Goal: Contribute content: Contribute content

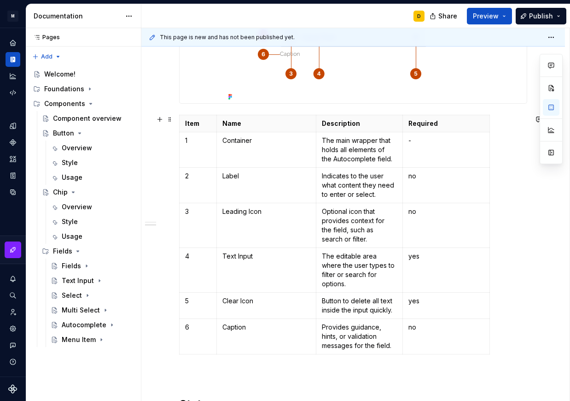
scroll to position [238, 0]
click at [17, 191] on div "Data sources" at bounding box center [13, 192] width 15 height 15
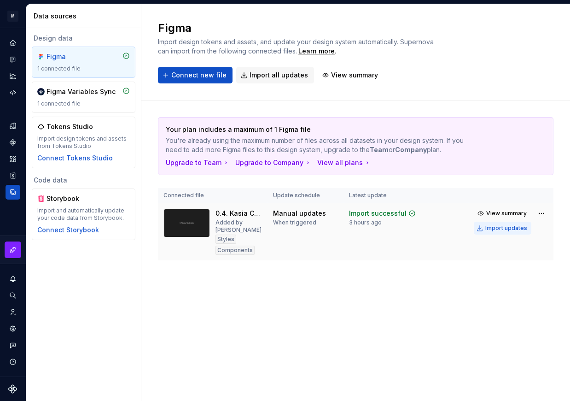
click at [498, 225] on div "Import updates" at bounding box center [507, 227] width 42 height 7
click at [14, 139] on icon "Components" at bounding box center [13, 142] width 8 height 8
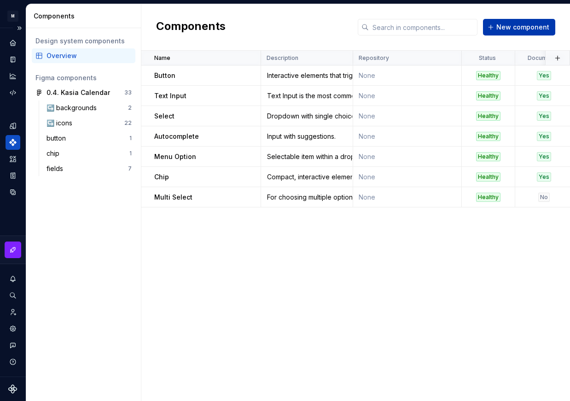
click at [498, 28] on button "New component" at bounding box center [519, 27] width 72 height 17
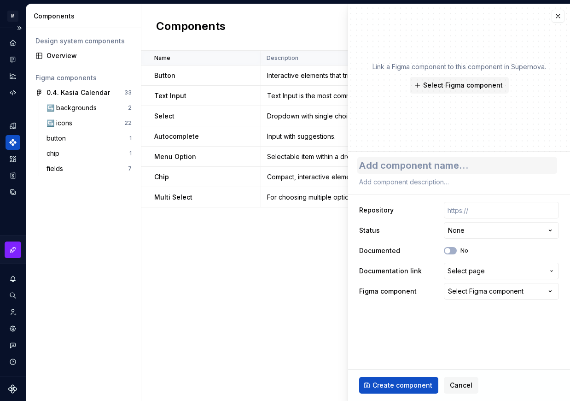
click at [447, 166] on textarea at bounding box center [457, 165] width 200 height 17
type textarea "*"
type textarea "T"
type textarea "*"
type textarea "Te"
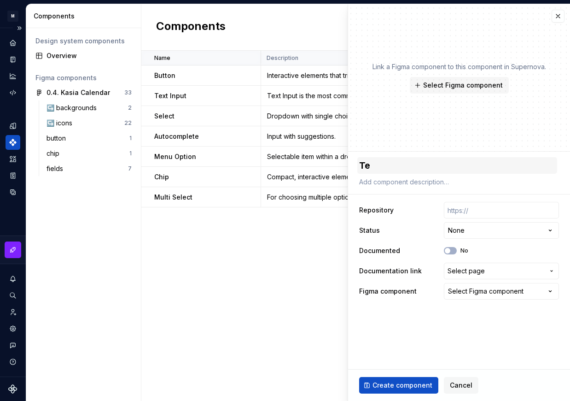
type textarea "*"
type textarea "Tex"
type textarea "*"
type textarea "Text"
type textarea "*"
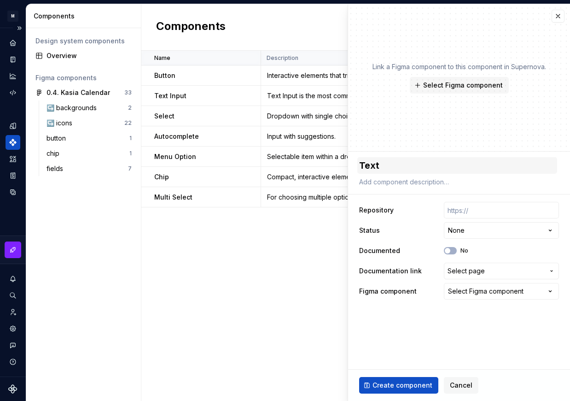
type textarea "Text"
type textarea "*"
type textarea "Text A"
type textarea "*"
type textarea "Text Ar"
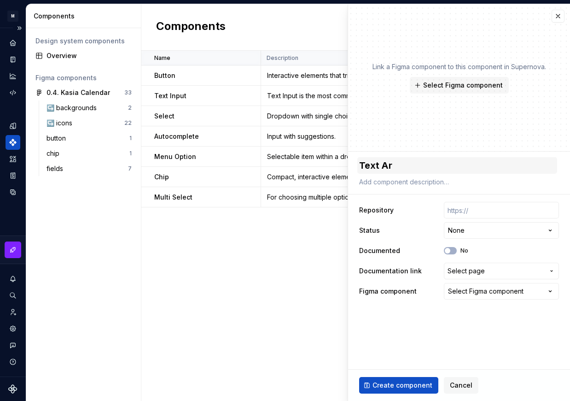
type textarea "*"
type textarea "Text Are"
type textarea "*"
type textarea "Text Area"
click at [489, 84] on span "Select Figma component" at bounding box center [463, 85] width 80 height 9
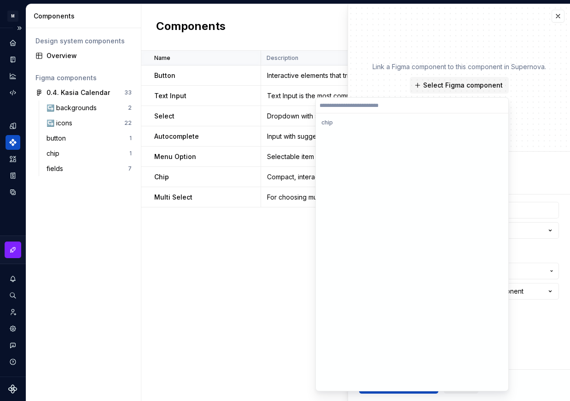
scroll to position [787, 0]
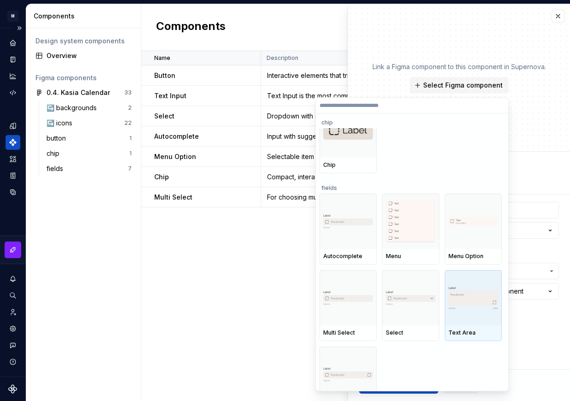
click at [462, 307] on img at bounding box center [474, 297] width 50 height 23
click at [462, 307] on fieldset "**********" at bounding box center [459, 276] width 222 height 249
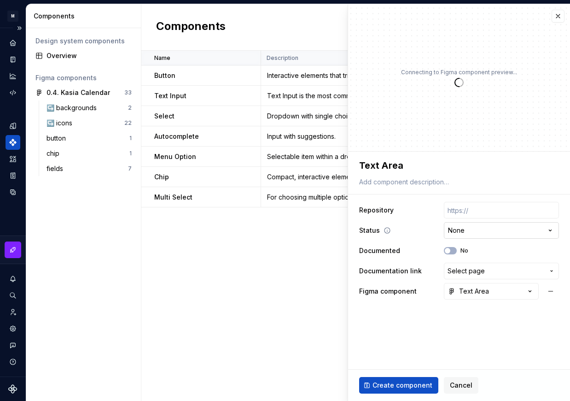
type textarea "*"
click at [499, 233] on html "M Mi D Design system data Components Design system components Overview Figma co…" at bounding box center [285, 200] width 570 height 401
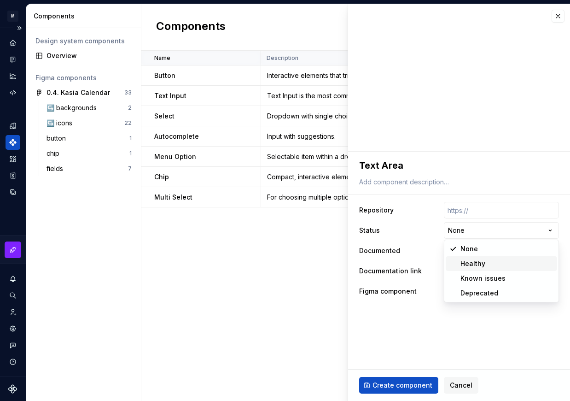
select select "**********"
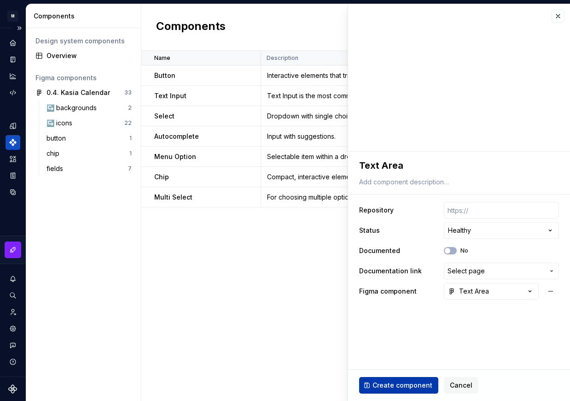
click at [398, 386] on span "Create component" at bounding box center [403, 384] width 60 height 9
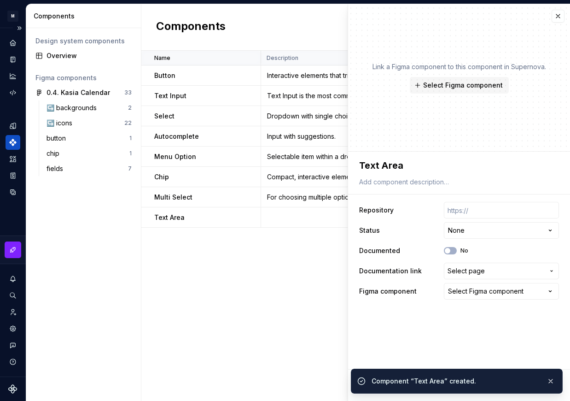
type textarea "*"
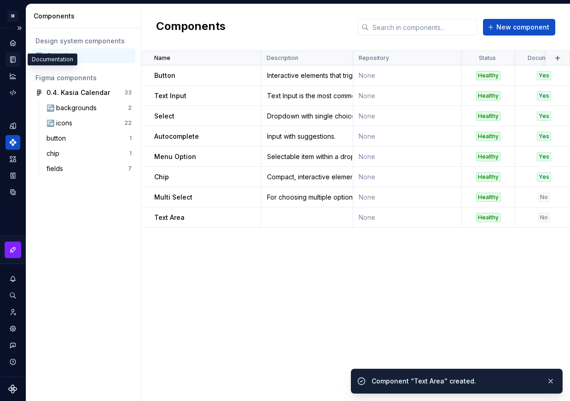
click at [11, 61] on icon "Documentation" at bounding box center [13, 59] width 8 height 8
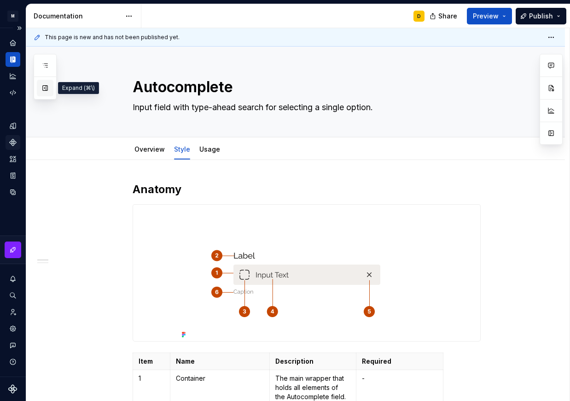
click at [49, 94] on button "button" at bounding box center [45, 88] width 17 height 17
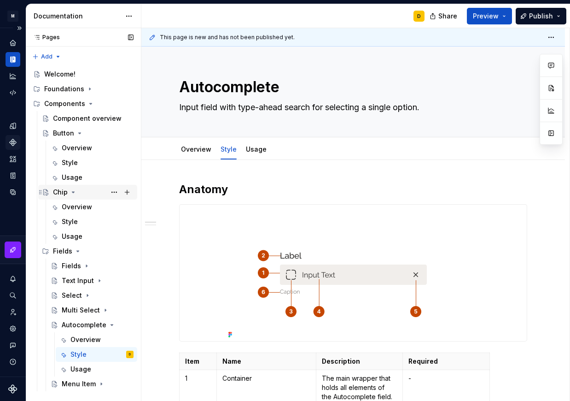
click at [75, 191] on icon "Page tree" at bounding box center [73, 191] width 7 height 7
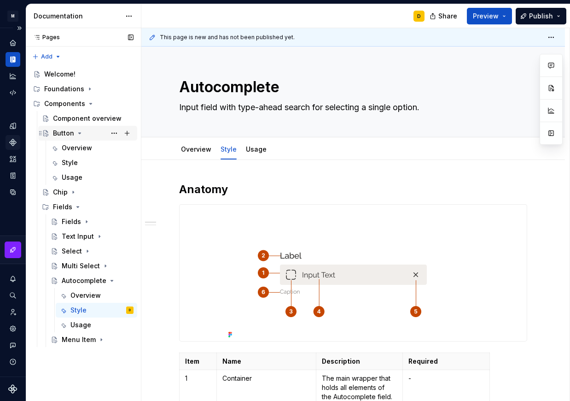
click at [80, 134] on icon "Page tree" at bounding box center [79, 132] width 7 height 7
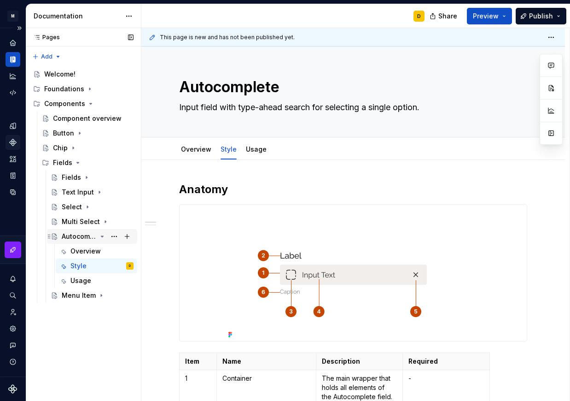
click at [101, 236] on icon "Page tree" at bounding box center [102, 236] width 2 height 1
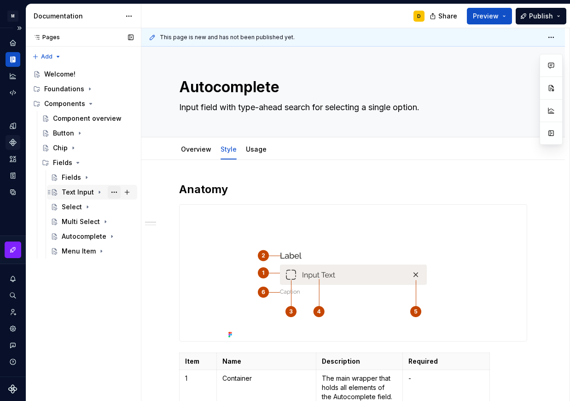
click at [111, 191] on button "Page tree" at bounding box center [114, 192] width 13 height 13
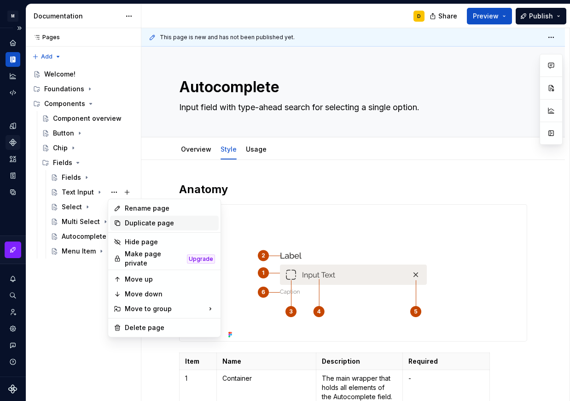
click at [135, 227] on div "Duplicate page" at bounding box center [170, 222] width 90 height 9
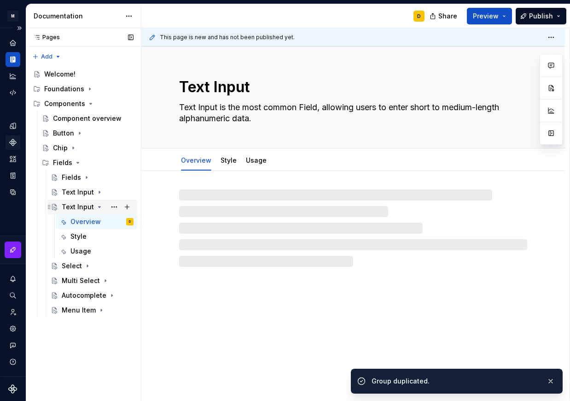
click at [80, 203] on div "Text Input" at bounding box center [78, 206] width 32 height 9
click at [247, 88] on textarea "Text Input" at bounding box center [351, 87] width 348 height 22
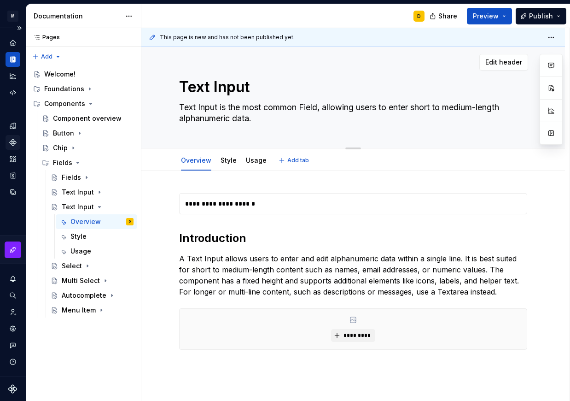
type textarea "*"
type textarea "Text Inpu"
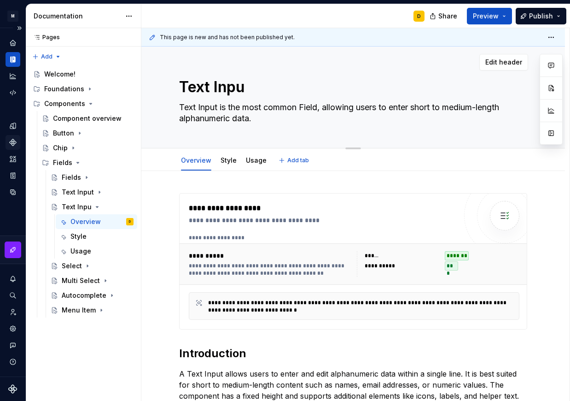
type textarea "*"
type textarea "Text Inp"
type textarea "*"
type textarea "Text In"
type textarea "*"
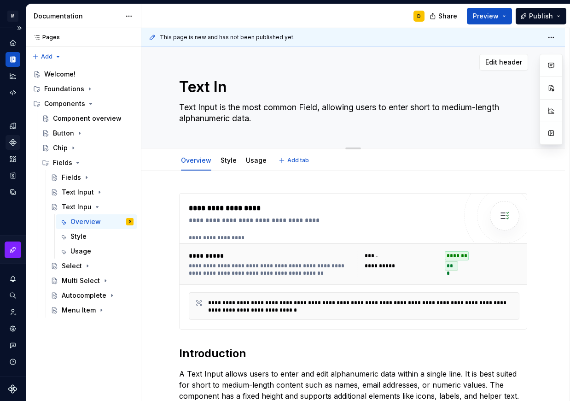
type textarea "Text I"
type textarea "*"
type textarea "Text"
type textarea "*"
type textarea "Text A"
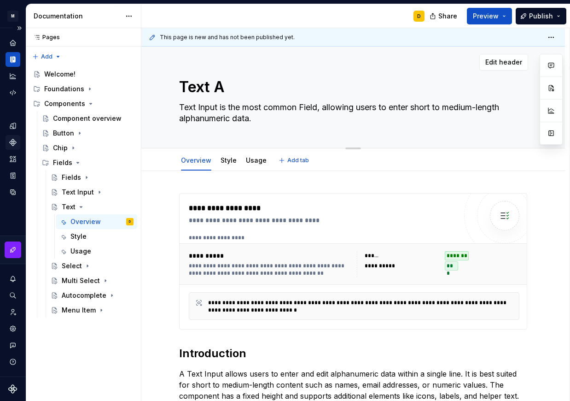
type textarea "*"
type textarea "Text Ar"
type textarea "*"
type textarea "Text Are"
type textarea "*"
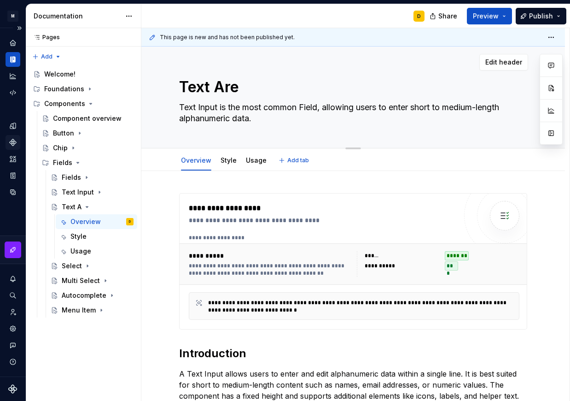
type textarea "Text Area"
type textarea "*"
type textarea "Text Area"
click at [218, 115] on textarea "Text Input is the most common Field, allowing users to enter short to medium-le…" at bounding box center [351, 113] width 348 height 26
paste textarea "For entering longer multi-line text content, such as descriptions, comments, or…"
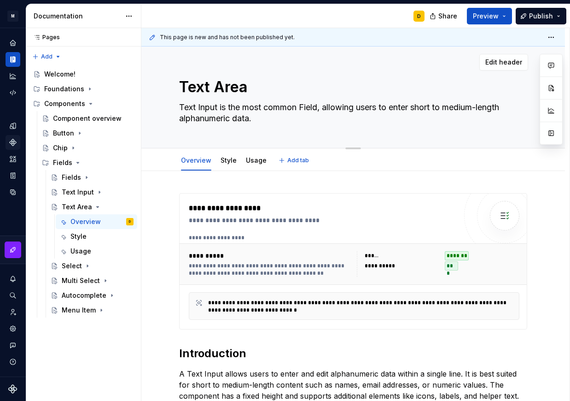
type textarea "*"
type textarea "For entering longer multi-line text content, such as descriptions, comments, or…"
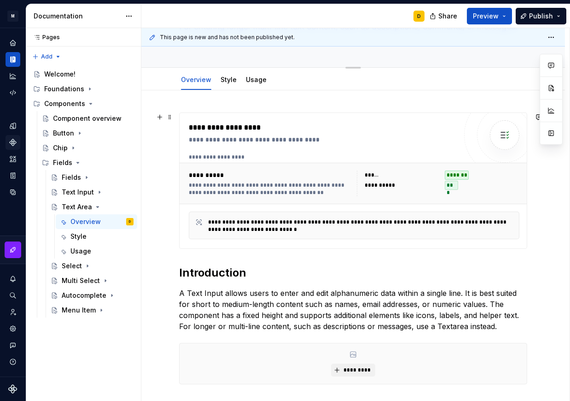
type textarea "*"
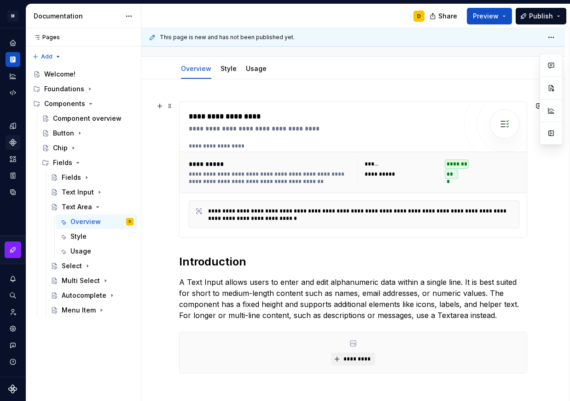
type textarea "For entering longer multi-line text content, such as descriptions, comments, or…"
click at [301, 146] on div "**********" at bounding box center [354, 145] width 331 height 7
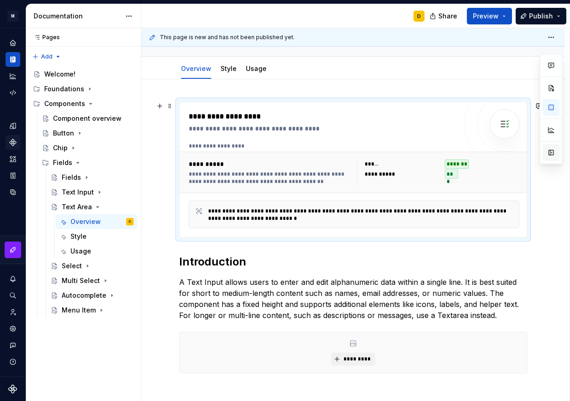
click at [551, 153] on button "button" at bounding box center [551, 152] width 17 height 17
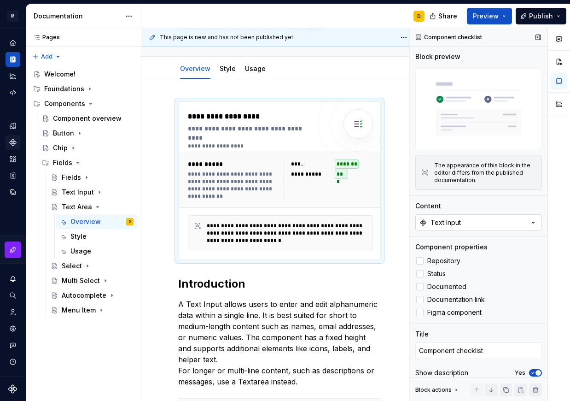
click at [455, 218] on div "Text Input" at bounding box center [446, 222] width 30 height 9
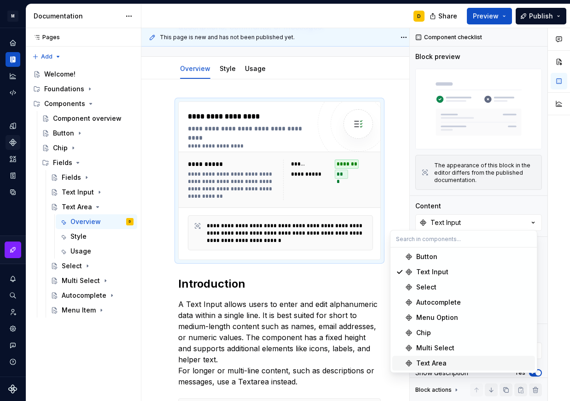
click at [443, 363] on div "Text Area" at bounding box center [431, 362] width 30 height 9
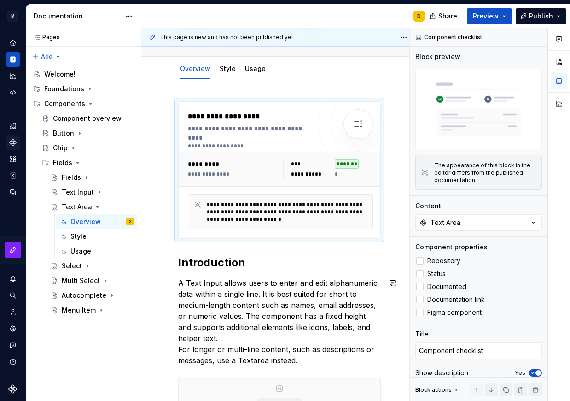
click at [320, 273] on div "**********" at bounding box center [279, 270] width 203 height 339
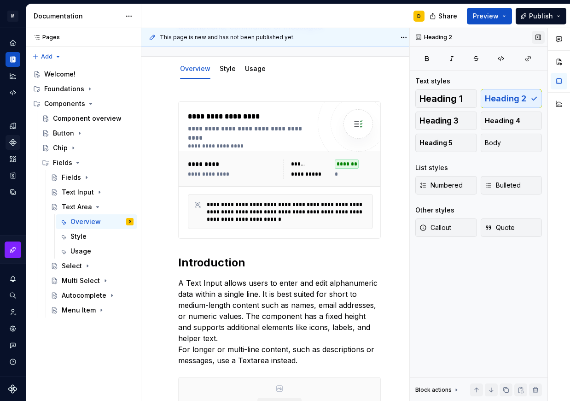
click at [536, 35] on button "button" at bounding box center [538, 37] width 13 height 13
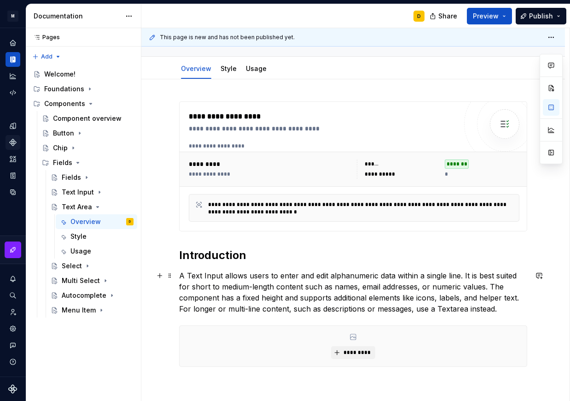
click at [276, 296] on p "A Text Input allows users to enter and edit alphanumeric data within a single l…" at bounding box center [353, 292] width 348 height 44
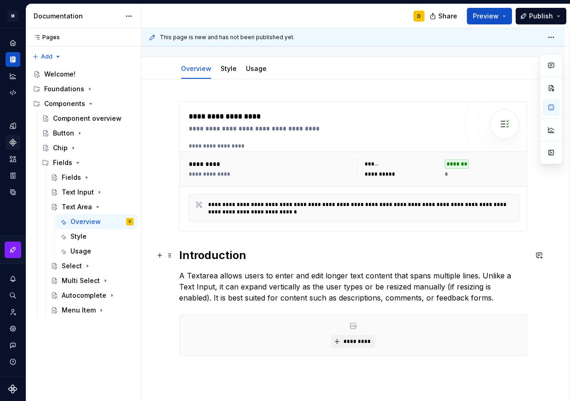
click at [272, 258] on h2 "Introduction" at bounding box center [353, 255] width 348 height 15
click at [461, 300] on p "A Textarea allows users to enter and edit longer text content that spans multip…" at bounding box center [353, 286] width 348 height 33
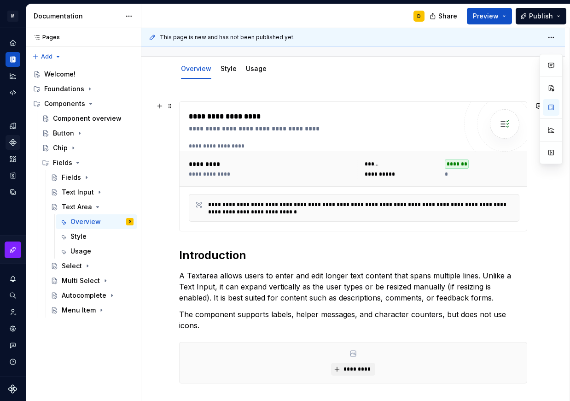
scroll to position [0, 0]
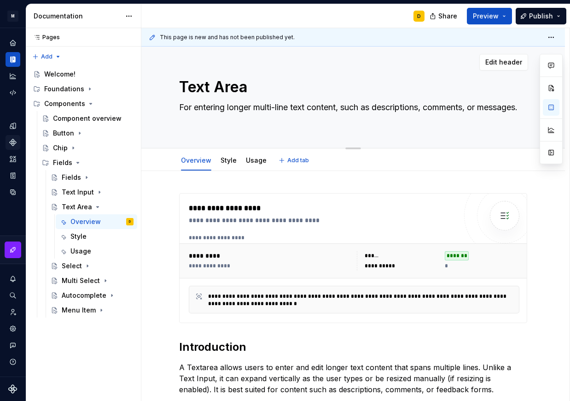
click at [231, 118] on textarea "For entering longer multi-line text content, such as descriptions, comments, or…" at bounding box center [351, 113] width 348 height 26
click at [11, 146] on icon "Components" at bounding box center [13, 142] width 8 height 8
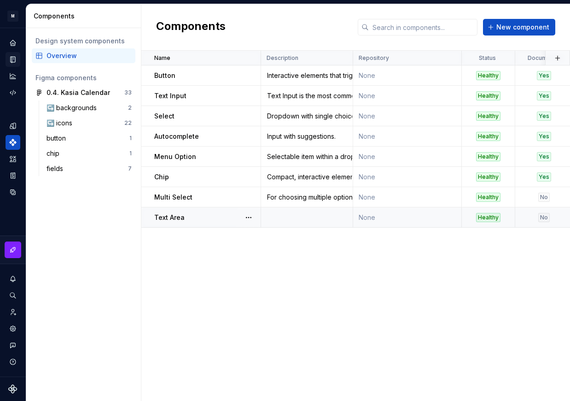
click at [319, 221] on td at bounding box center [307, 217] width 92 height 20
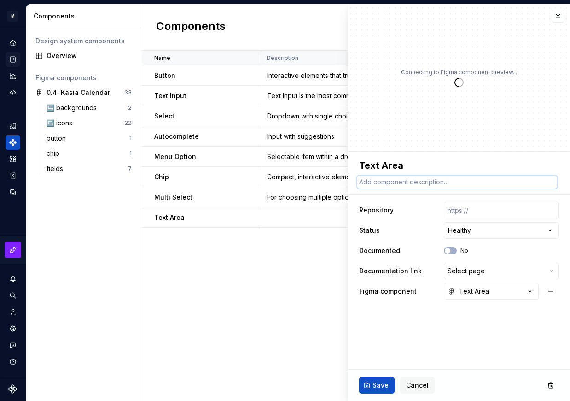
click at [430, 181] on textarea at bounding box center [457, 182] width 200 height 13
paste textarea "For entering longer multi-line text content, such as descriptions, comments, or…"
type textarea "*"
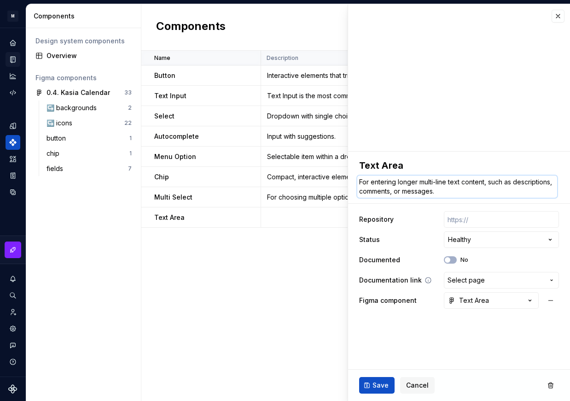
type textarea "For entering longer multi-line text content, such as descriptions, comments, or…"
click at [492, 282] on span "Select page" at bounding box center [496, 279] width 97 height 9
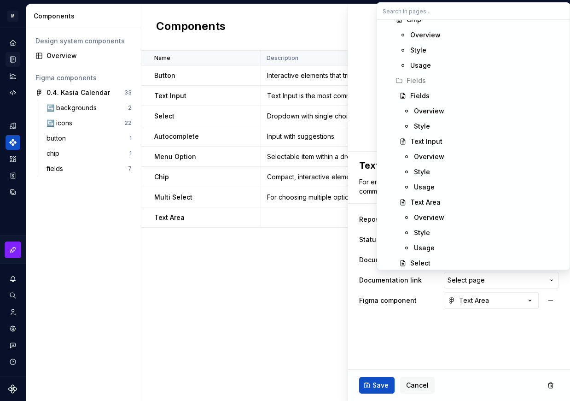
scroll to position [239, 0]
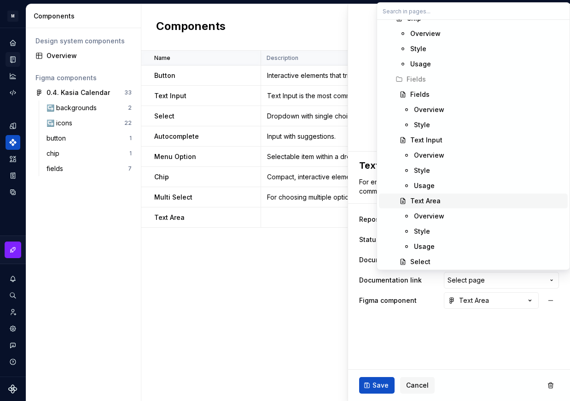
click at [446, 198] on div "Text Area" at bounding box center [487, 200] width 154 height 9
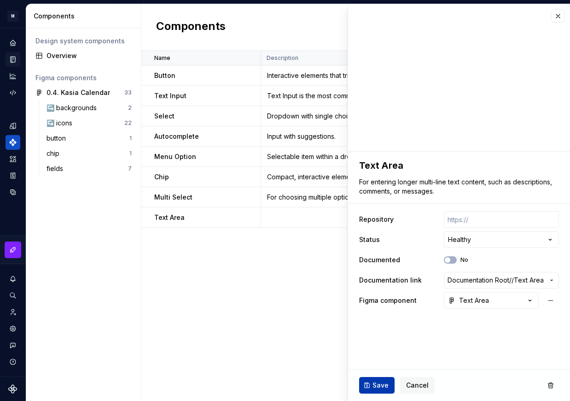
click at [375, 383] on span "Save" at bounding box center [381, 384] width 16 height 9
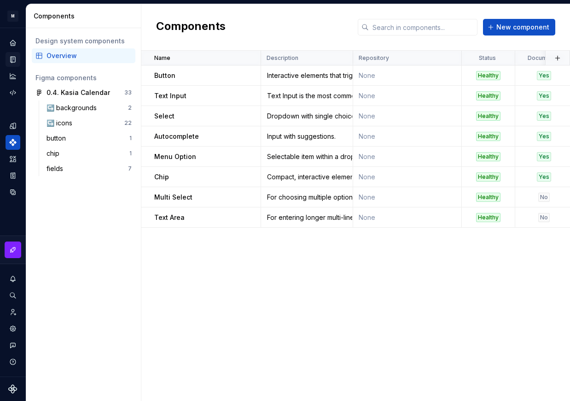
click at [12, 58] on icon "Documentation" at bounding box center [13, 59] width 8 height 8
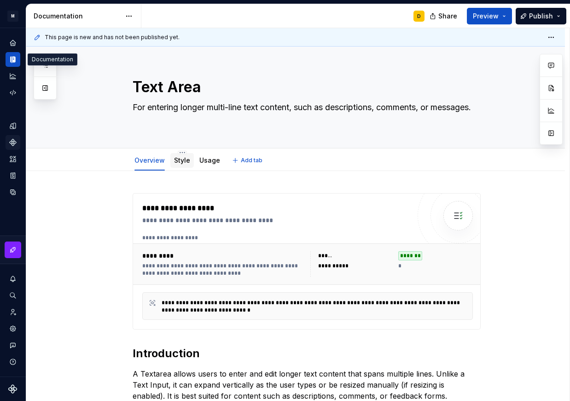
click at [180, 163] on link "Style" at bounding box center [182, 160] width 16 height 8
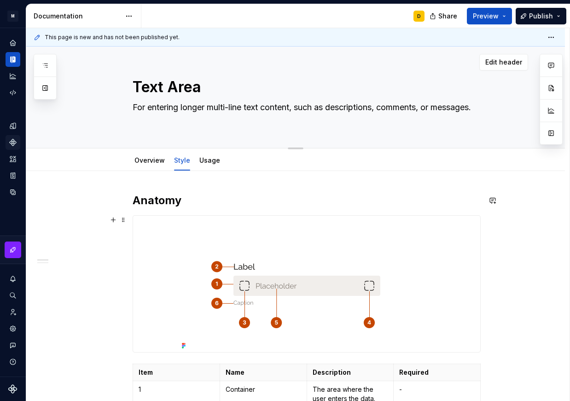
scroll to position [156, 0]
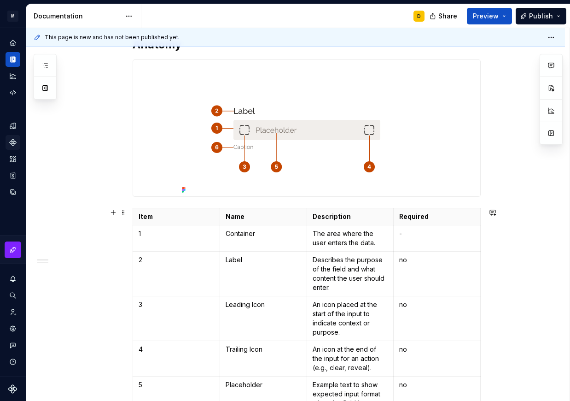
type textarea "*"
